Goal: Navigation & Orientation: Find specific page/section

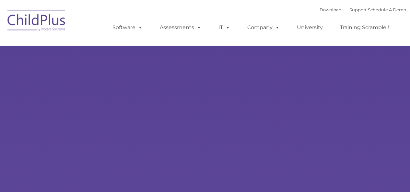
type input ""
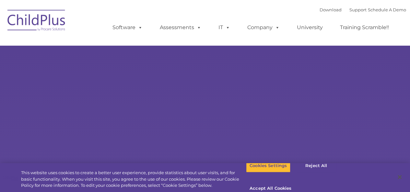
select select "MEDIUM"
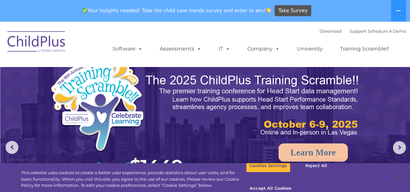
click at [76, 55] on div "Download Support | Schedule A Demo  MENU MENU Software ChildPlus: The original…" at bounding box center [205, 44] width 402 height 36
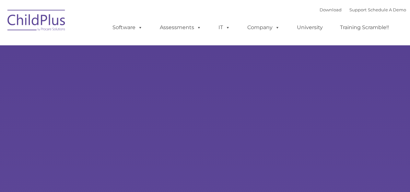
type input ""
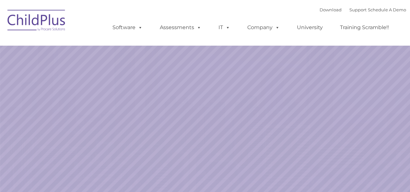
select select "MEDIUM"
